Goal: Information Seeking & Learning: Learn about a topic

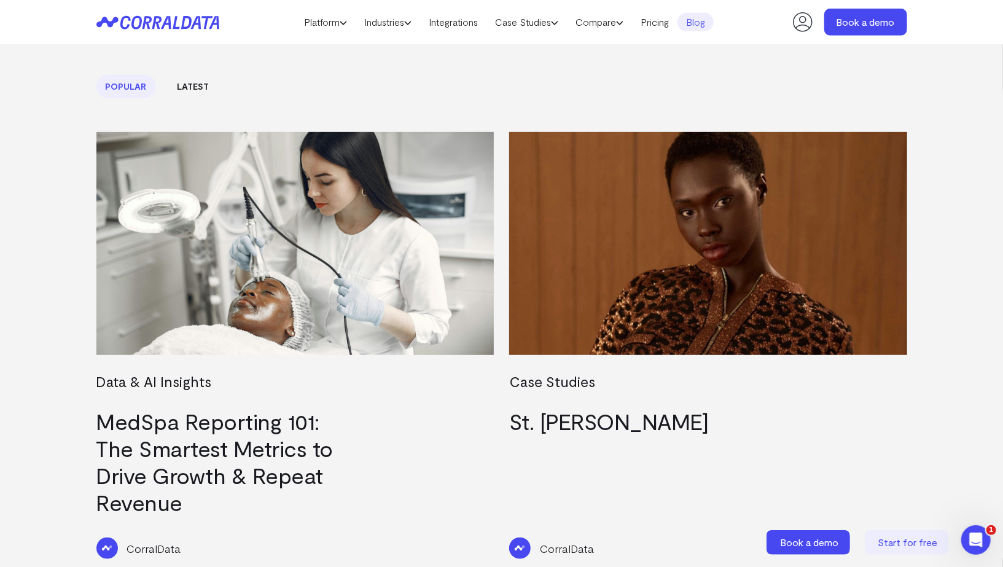
scroll to position [384, 0]
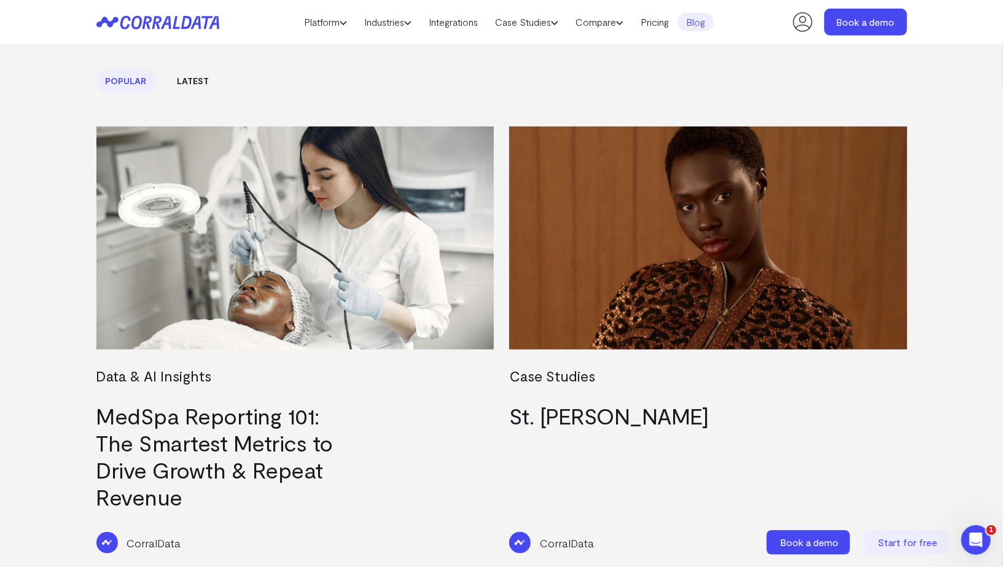
click at [207, 82] on link "Latest" at bounding box center [193, 80] width 50 height 23
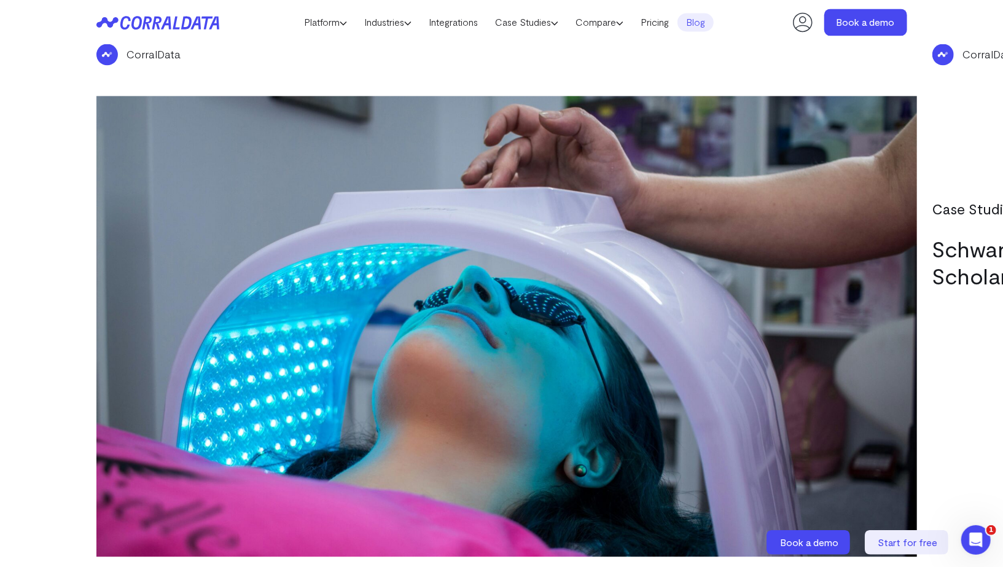
scroll to position [1730, 0]
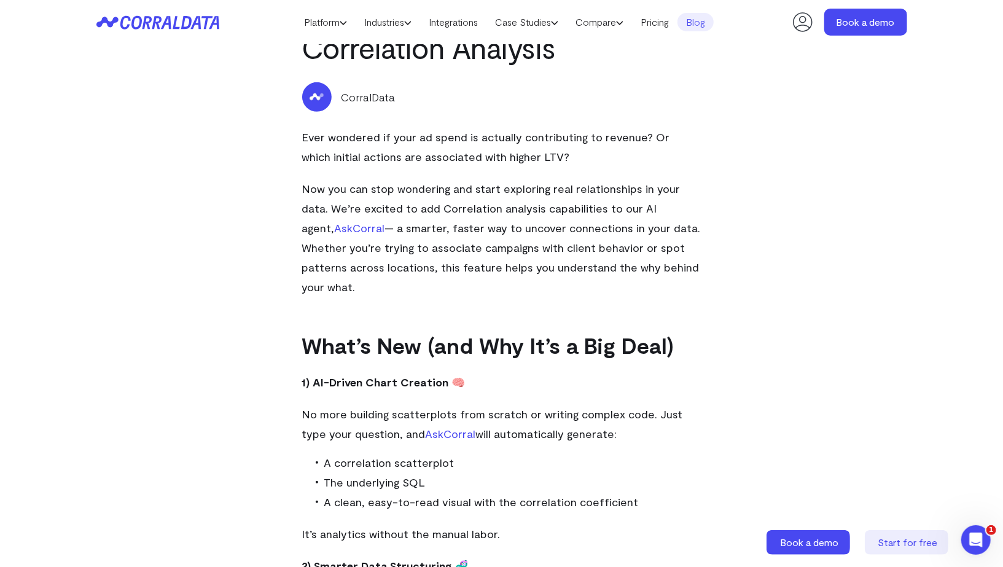
scroll to position [287, 0]
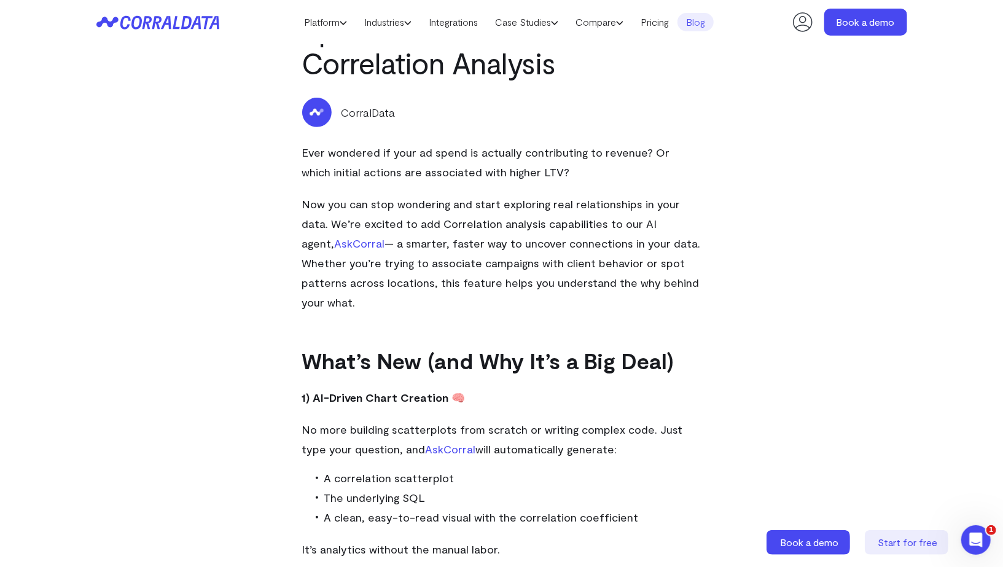
drag, startPoint x: 291, startPoint y: 154, endPoint x: 771, endPoint y: 281, distance: 496.4
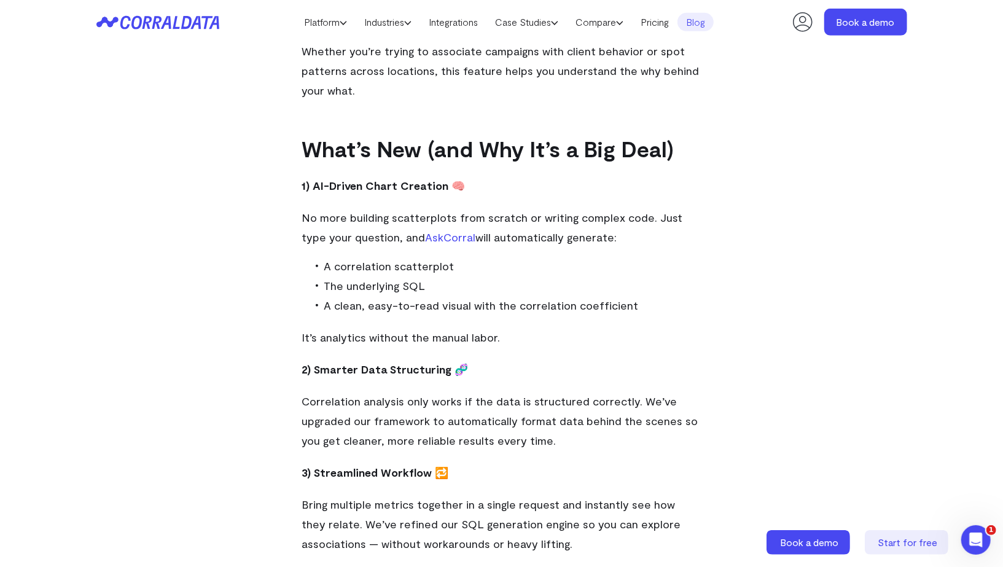
click at [560, 211] on span "No more building scatterplots from scratch or writing complex code. Just type y…" at bounding box center [492, 227] width 381 height 33
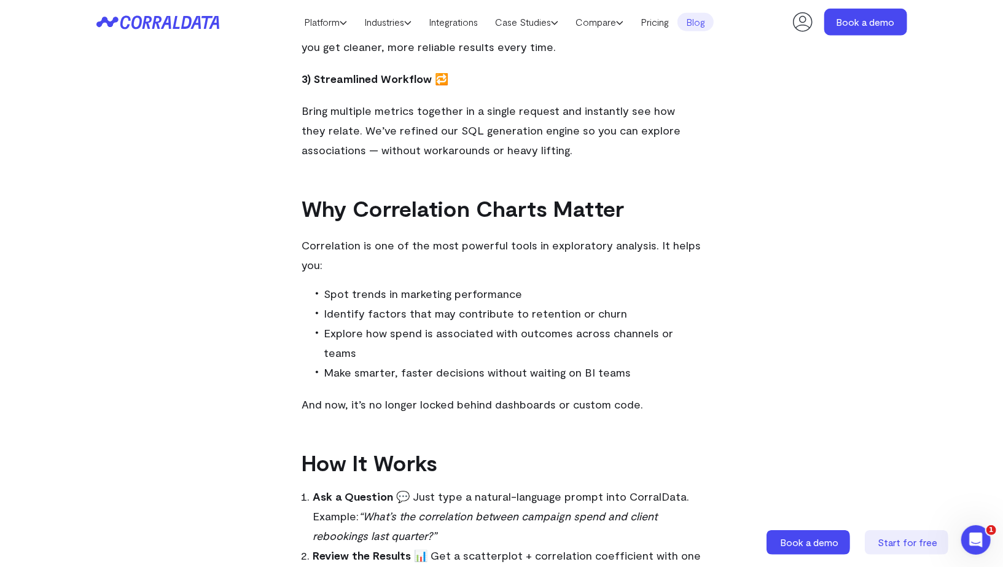
scroll to position [1013, 0]
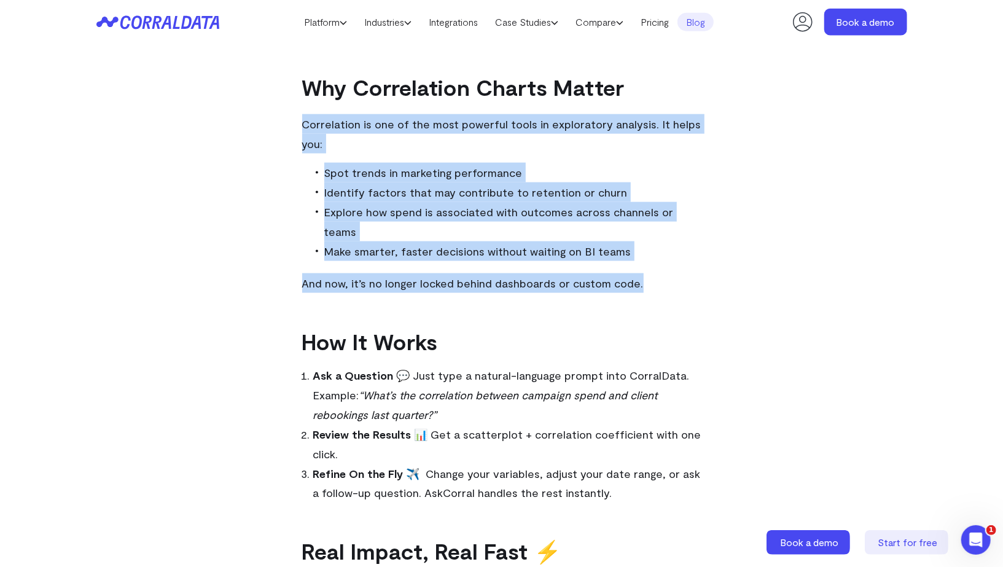
drag, startPoint x: 299, startPoint y: 100, endPoint x: 665, endPoint y: 236, distance: 390.4
copy div "Correlation is one of the most powerful tools in exploratory analysis. It helps…"
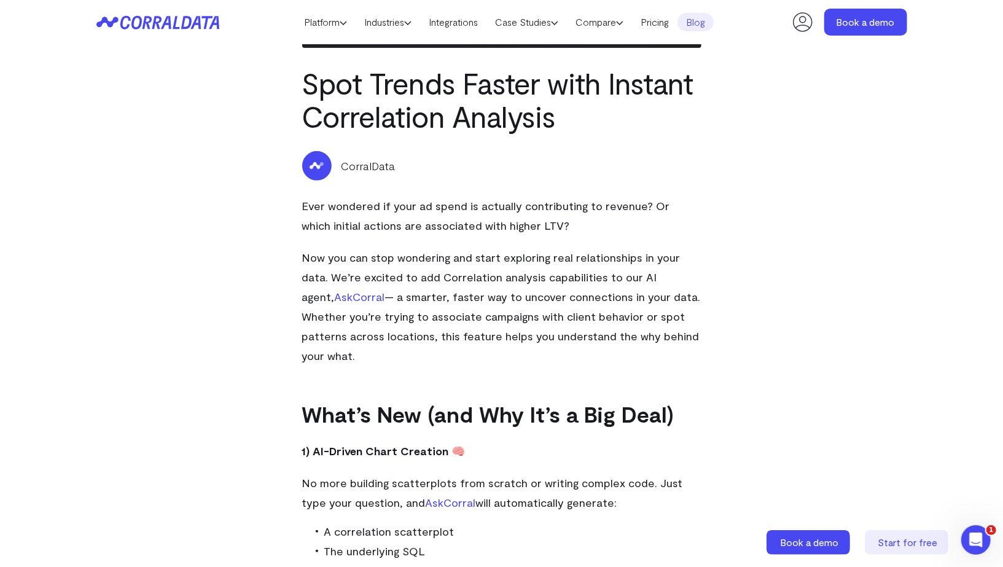
scroll to position [0, 0]
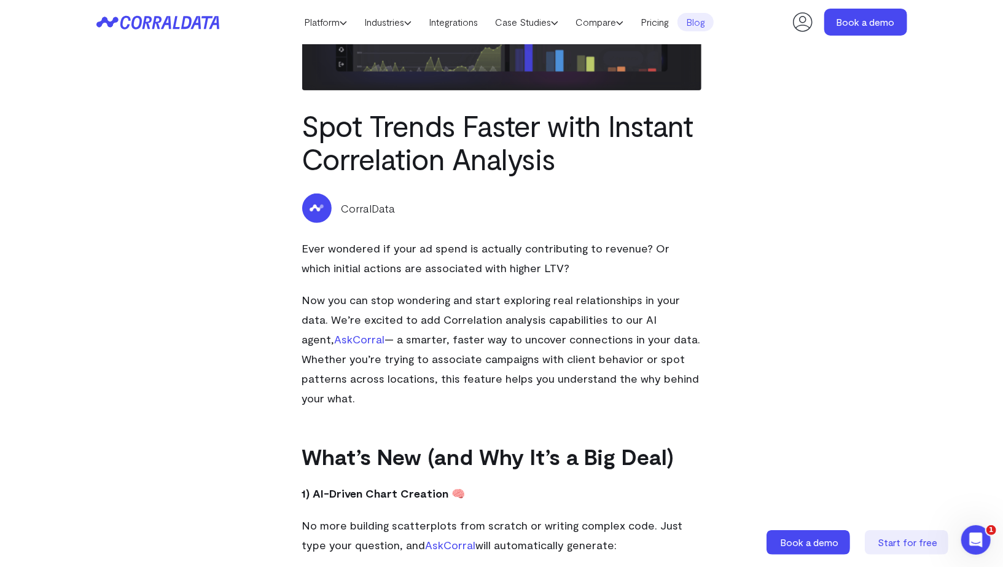
click at [570, 265] on p "Ever wondered if your ad spend is actually contributing to revenue? Or which in…" at bounding box center [501, 257] width 399 height 39
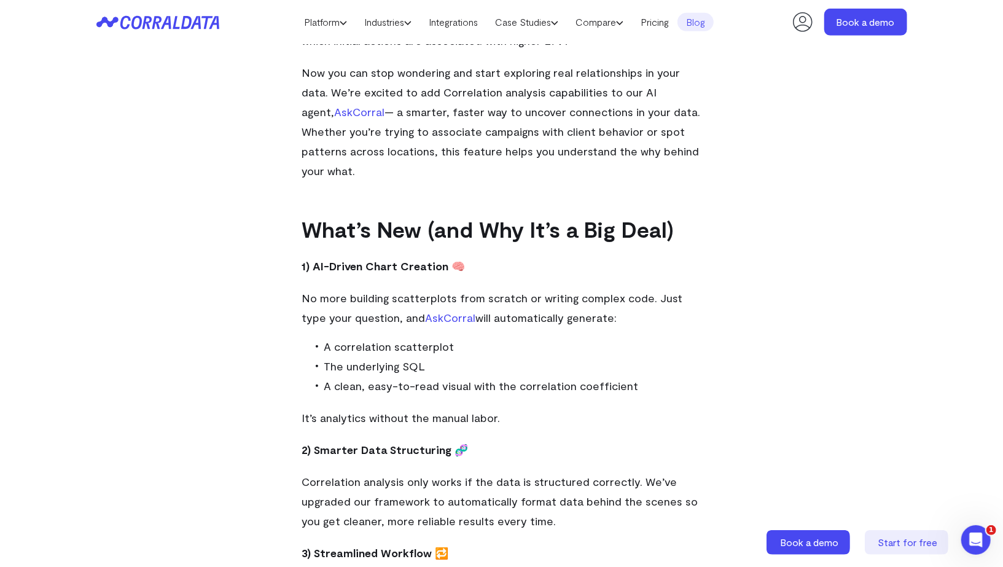
scroll to position [441, 0]
